Goal: Task Accomplishment & Management: Complete application form

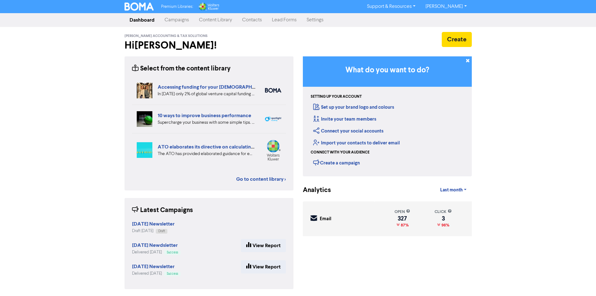
click at [251, 22] on link "Contacts" at bounding box center [252, 20] width 30 height 13
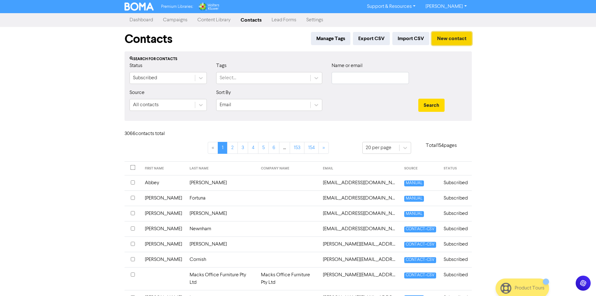
click at [459, 34] on button "New contact" at bounding box center [452, 38] width 40 height 13
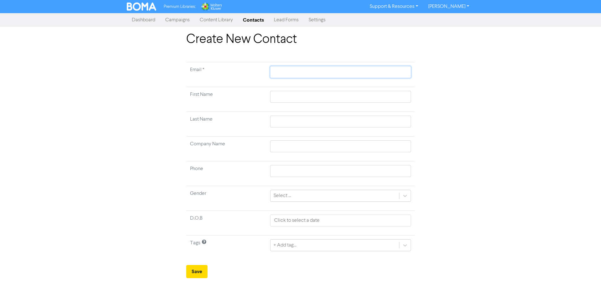
click at [334, 75] on input "text" at bounding box center [340, 72] width 141 height 12
paste input "[EMAIL_ADDRESS][DOMAIN_NAME]"
type input "[EMAIL_ADDRESS][DOMAIN_NAME]"
click at [376, 94] on input "text" at bounding box center [340, 97] width 141 height 12
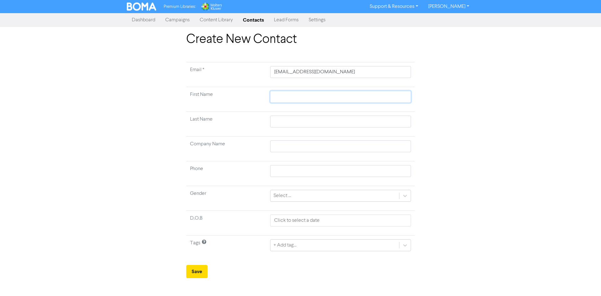
paste input "[PERSON_NAME]"
type input "[PERSON_NAME]"
drag, startPoint x: 314, startPoint y: 118, endPoint x: 317, endPoint y: 120, distance: 3.6
click at [314, 118] on input "text" at bounding box center [340, 121] width 141 height 12
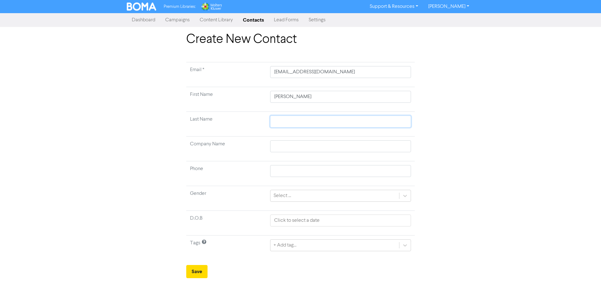
paste input "Jeans"
type input "Jeans"
click at [199, 266] on button "Save" at bounding box center [196, 271] width 21 height 13
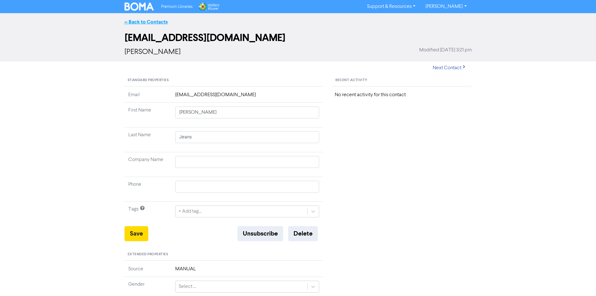
click at [147, 20] on link "<< Back to Contacts" at bounding box center [145, 22] width 43 height 6
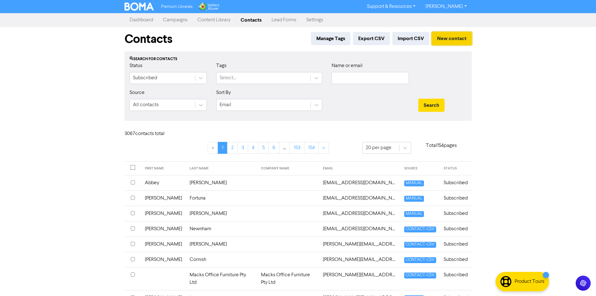
click at [449, 35] on button "New contact" at bounding box center [452, 38] width 40 height 13
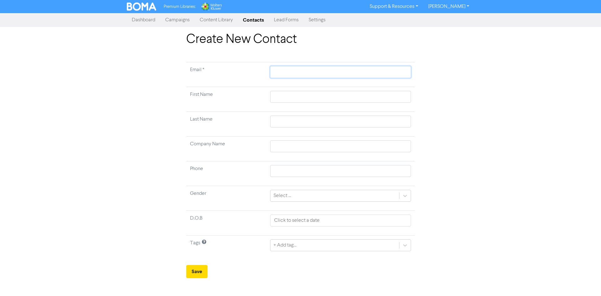
click at [309, 75] on input "text" at bounding box center [340, 72] width 141 height 12
paste input "[EMAIL_ADDRESS][DOMAIN_NAME]"
type input "[EMAIL_ADDRESS][DOMAIN_NAME]"
click at [354, 99] on input "text" at bounding box center [340, 97] width 141 height 12
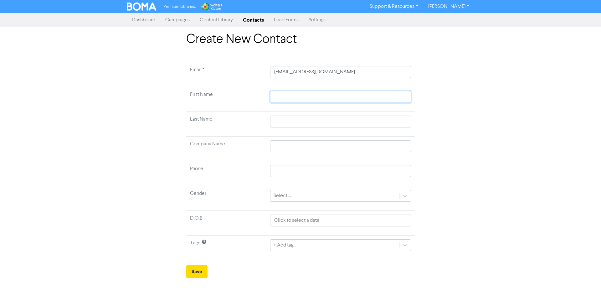
paste input "[PERSON_NAME]"
type input "[PERSON_NAME]"
click at [304, 124] on input "text" at bounding box center [340, 121] width 141 height 12
paste input "[PERSON_NAME]"
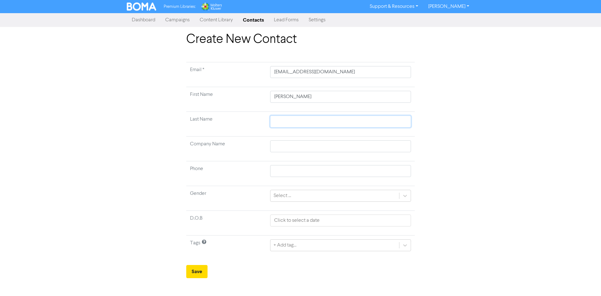
type input "[PERSON_NAME]"
click at [199, 269] on button "Save" at bounding box center [196, 271] width 21 height 13
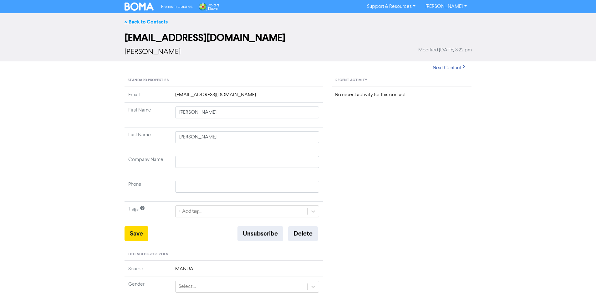
click at [154, 23] on link "<< Back to Contacts" at bounding box center [145, 22] width 43 height 6
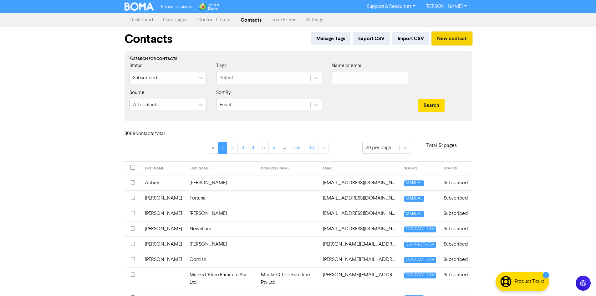
click at [447, 45] on button "New contact" at bounding box center [452, 38] width 40 height 13
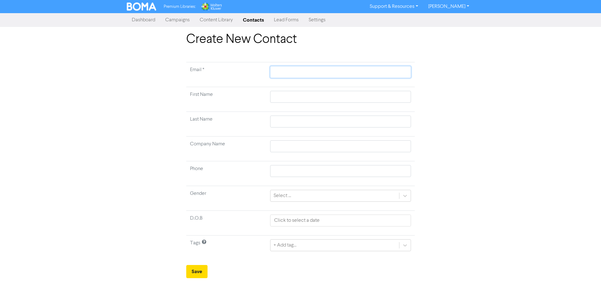
click at [363, 73] on input "text" at bounding box center [340, 72] width 141 height 12
paste input "[EMAIL_ADDRESS][DOMAIN_NAME]"
type input "[EMAIL_ADDRESS][DOMAIN_NAME]"
click at [322, 96] on input "text" at bounding box center [340, 97] width 141 height 12
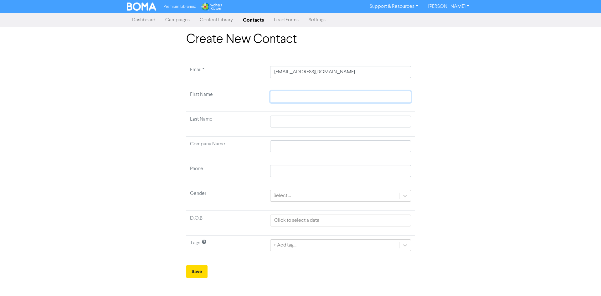
paste input "[PERSON_NAME]"
type input "[PERSON_NAME]"
click at [286, 119] on input "text" at bounding box center [340, 121] width 141 height 12
paste input "[PERSON_NAME]"
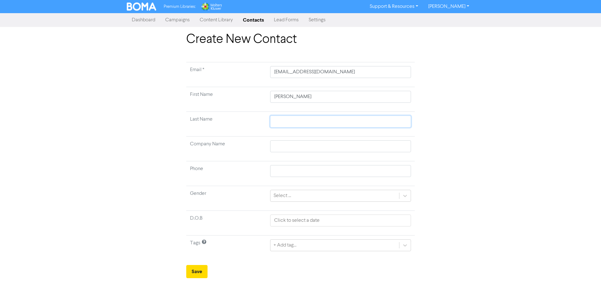
type input "[PERSON_NAME]"
click at [196, 271] on button "Save" at bounding box center [196, 271] width 21 height 13
